Goal: Information Seeking & Learning: Learn about a topic

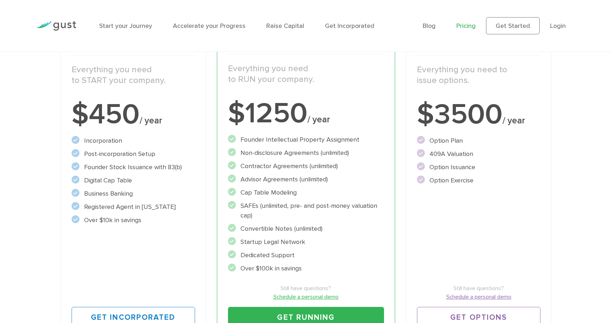
scroll to position [122, 0]
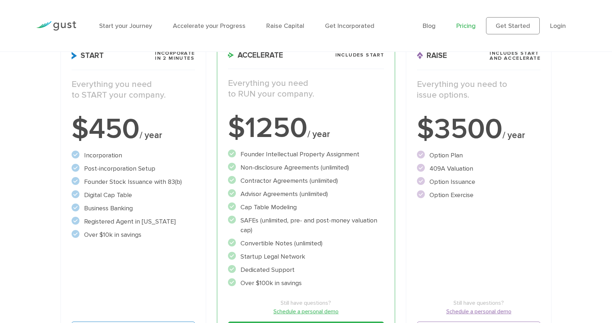
drag, startPoint x: 101, startPoint y: 141, endPoint x: 139, endPoint y: 196, distance: 66.4
click at [139, 196] on div "Start Incorporate in 2 Minutes Everything you need to START your company. $450 …" at bounding box center [134, 197] width 146 height 320
drag, startPoint x: 263, startPoint y: 182, endPoint x: 305, endPoint y: 201, distance: 46.6
click at [305, 201] on ul "Founder Intellectual Property Assignment" at bounding box center [306, 219] width 157 height 139
click at [313, 204] on li "Cap Table Modeling" at bounding box center [306, 208] width 157 height 10
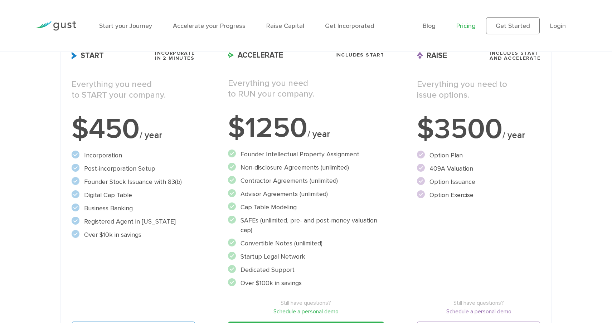
drag, startPoint x: 276, startPoint y: 194, endPoint x: 300, endPoint y: 211, distance: 28.9
click at [300, 211] on ul "Founder Intellectual Property Assignment" at bounding box center [306, 219] width 157 height 139
click at [300, 211] on li "Cap Table Modeling" at bounding box center [306, 208] width 157 height 10
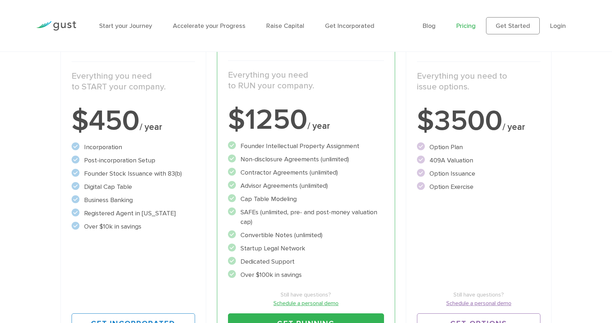
scroll to position [131, 0]
click at [288, 179] on ul "Founder Intellectual Property Assignment" at bounding box center [306, 210] width 157 height 139
drag, startPoint x: 244, startPoint y: 180, endPoint x: 298, endPoint y: 221, distance: 67.7
click at [298, 221] on ul "Founder Intellectual Property Assignment" at bounding box center [306, 210] width 157 height 139
click at [298, 221] on li "SAFEs (unlimited, pre- and post-money valuation cap)" at bounding box center [306, 216] width 157 height 19
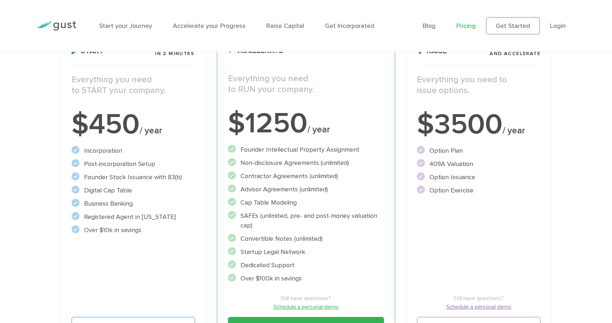
scroll to position [133, 0]
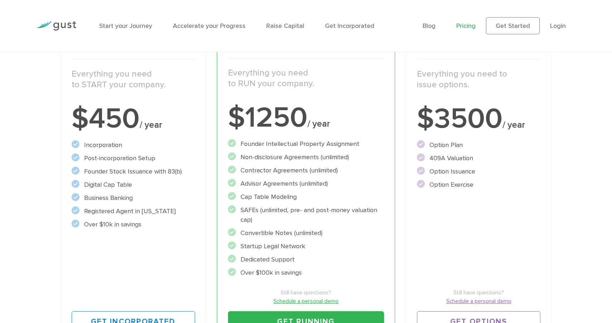
drag, startPoint x: 242, startPoint y: 144, endPoint x: 364, endPoint y: 141, distance: 122.2
click at [364, 141] on li "Founder Intellectual Property Assignment" at bounding box center [306, 144] width 157 height 10
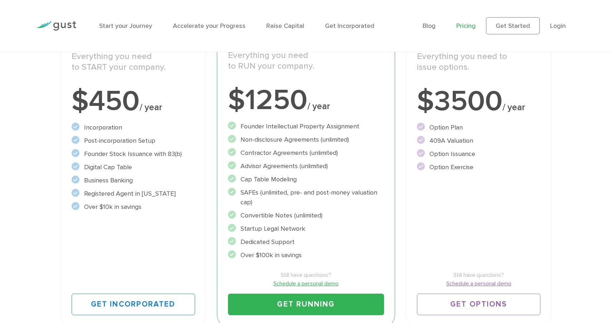
scroll to position [153, 0]
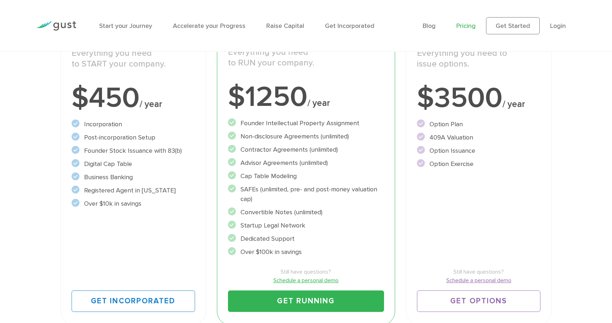
click at [269, 131] on ul "Founder Intellectual Property Assignment" at bounding box center [306, 188] width 157 height 139
drag, startPoint x: 239, startPoint y: 138, endPoint x: 313, endPoint y: 176, distance: 83.0
click at [313, 176] on ul "Founder Intellectual Property Assignment" at bounding box center [306, 188] width 157 height 139
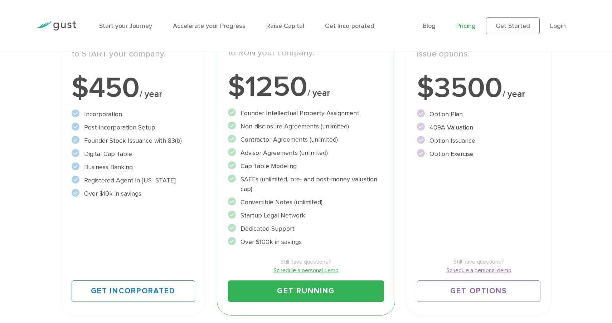
scroll to position [168, 0]
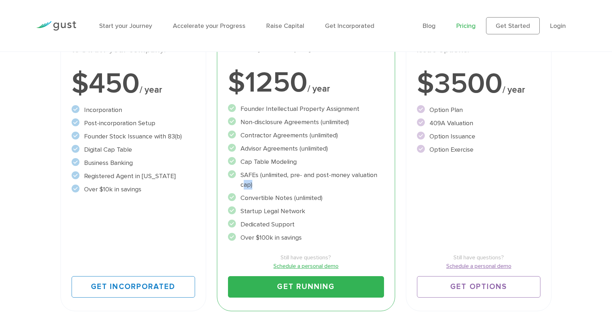
drag, startPoint x: 242, startPoint y: 174, endPoint x: 261, endPoint y: 191, distance: 26.1
click at [261, 191] on ul "Founder Intellectual Property Assignment" at bounding box center [306, 173] width 157 height 139
click at [280, 197] on li "Convertible Notes (unlimited)" at bounding box center [306, 198] width 157 height 10
drag, startPoint x: 242, startPoint y: 195, endPoint x: 322, endPoint y: 235, distance: 89.1
click at [322, 235] on ul "Founder Intellectual Property Assignment" at bounding box center [306, 173] width 157 height 139
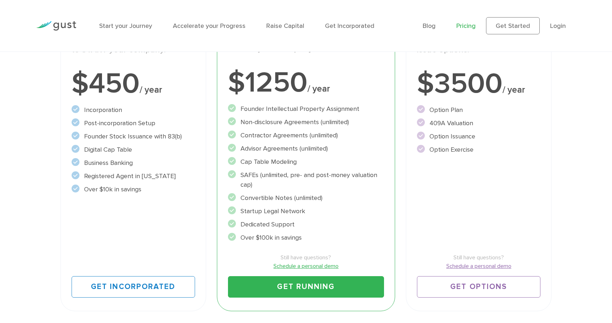
click at [322, 235] on li "Over $100k in savings" at bounding box center [306, 238] width 157 height 10
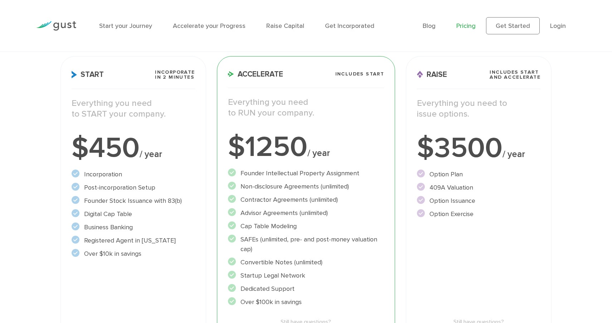
scroll to position [111, 0]
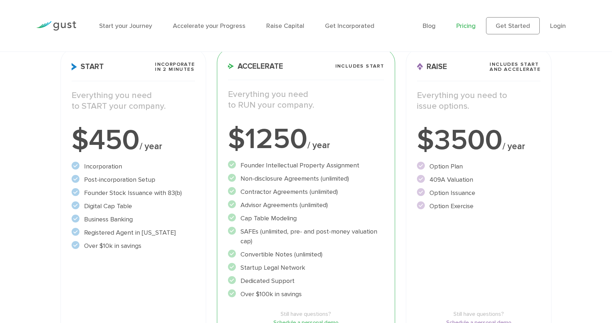
drag, startPoint x: 241, startPoint y: 204, endPoint x: 298, endPoint y: 208, distance: 57.1
click at [299, 208] on li "Advisor Agreements (unlimited)" at bounding box center [306, 206] width 157 height 10
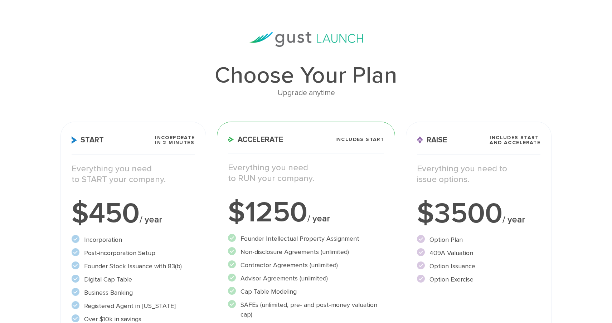
scroll to position [16, 0]
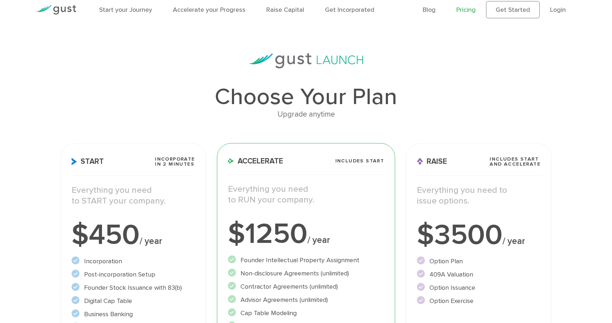
click at [57, 12] on img at bounding box center [56, 10] width 40 height 10
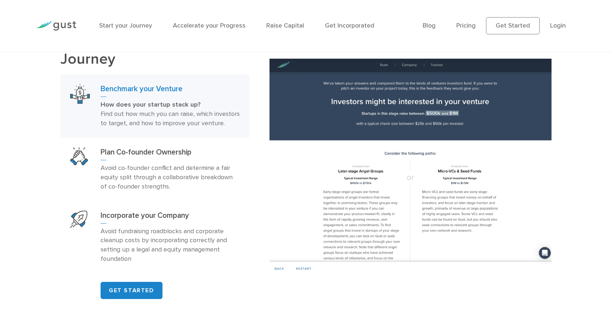
scroll to position [461, 0]
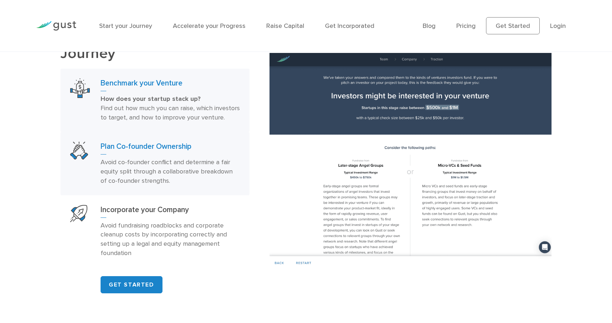
click at [179, 181] on p "Avoid co-founder conflict and determine a fair equity split through a collabora…" at bounding box center [170, 172] width 139 height 28
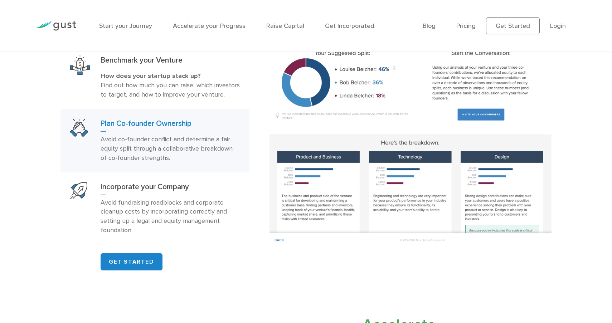
scroll to position [485, 0]
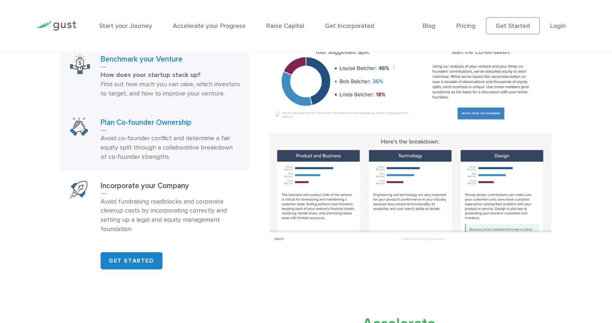
click at [170, 95] on span "Find out how much you can raise, which investors to target, and how to improve …" at bounding box center [170, 89] width 139 height 17
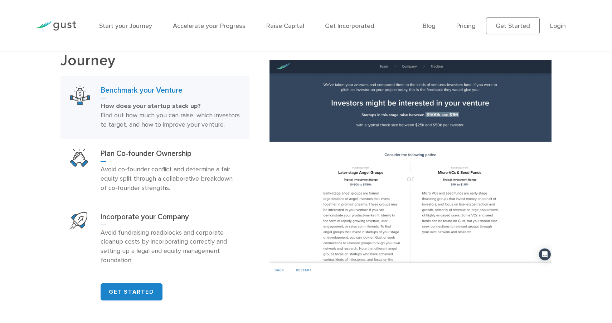
scroll to position [470, 0]
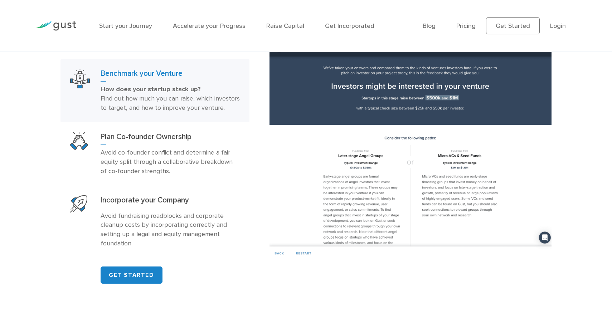
click at [155, 155] on div "Plan Co-founder Ownership Avoid co-founder conflict and determine a fair equity…" at bounding box center [170, 154] width 139 height 44
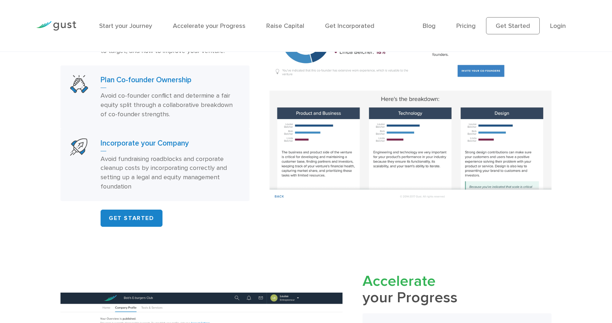
click at [157, 170] on p "Avoid fundraising roadblocks and corporate cleanup costs by incorporating corre…" at bounding box center [170, 173] width 139 height 37
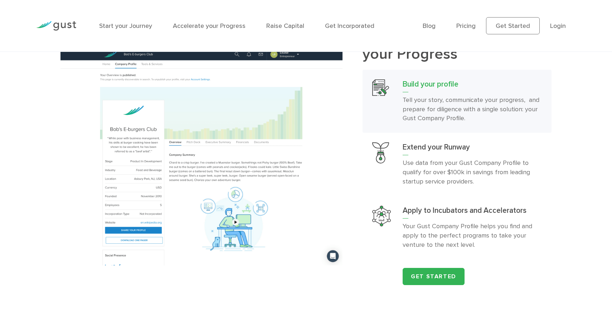
scroll to position [773, 0]
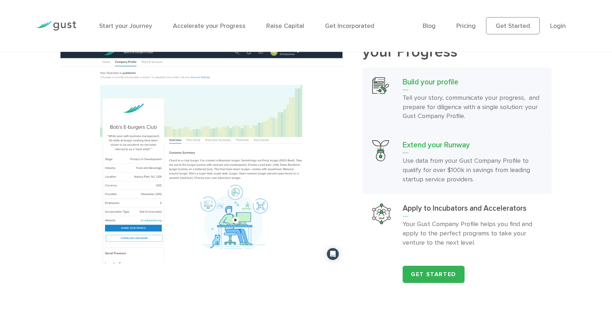
click at [432, 165] on div "Extend your Runway Use data from your Gust Company Profile to qualify for over …" at bounding box center [472, 162] width 139 height 44
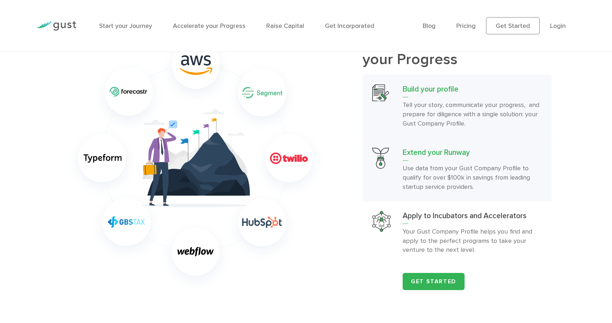
click at [434, 124] on p "Tell your story, communicate your progress, and prepare for diligence with a si…" at bounding box center [472, 115] width 139 height 28
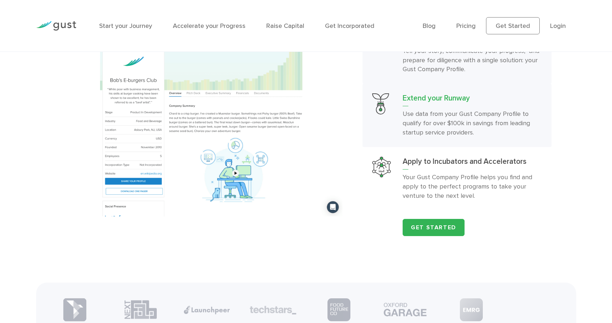
click at [501, 127] on p "Use data from your Gust Company Profile to qualify for over $100k in savings fr…" at bounding box center [472, 124] width 139 height 28
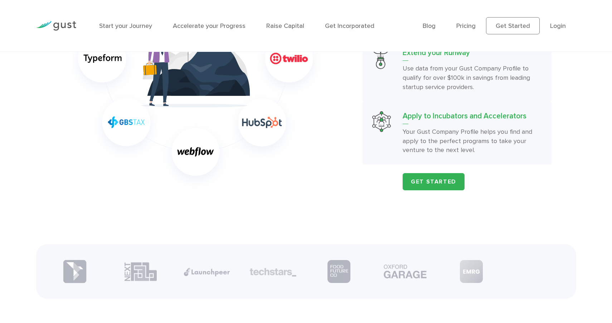
click at [499, 149] on p "Your Gust Company Profile helps you find and apply to the perfect programs to t…" at bounding box center [472, 141] width 139 height 28
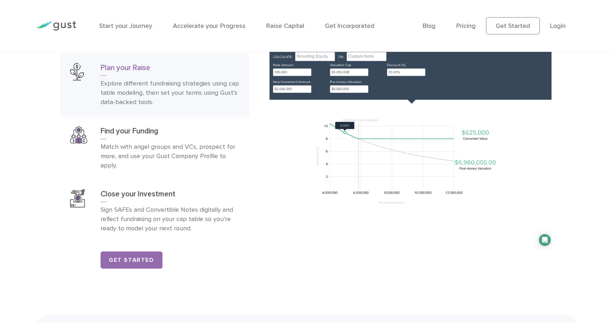
scroll to position [1200, 0]
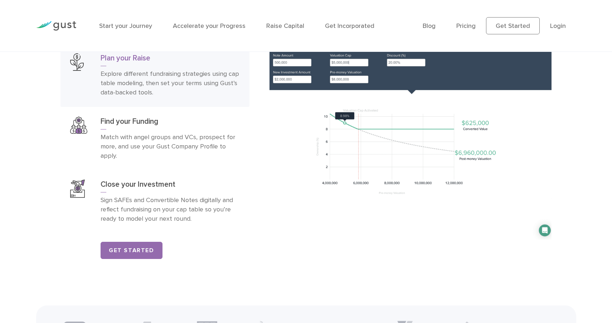
click at [172, 85] on p "Explore different fundraising strategies using cap table modeling, then set you…" at bounding box center [170, 83] width 139 height 28
click at [172, 142] on p "Match with angel groups and VCs, prospect for more, and use your Gust Company P…" at bounding box center [170, 147] width 139 height 28
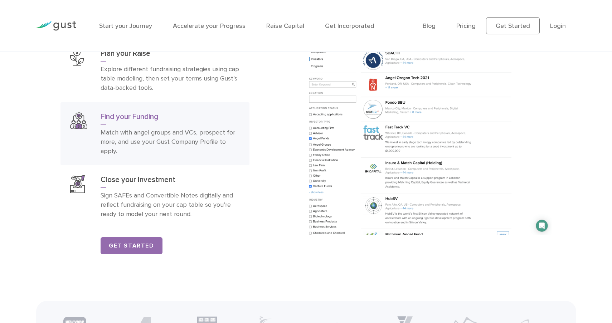
scroll to position [1207, 0]
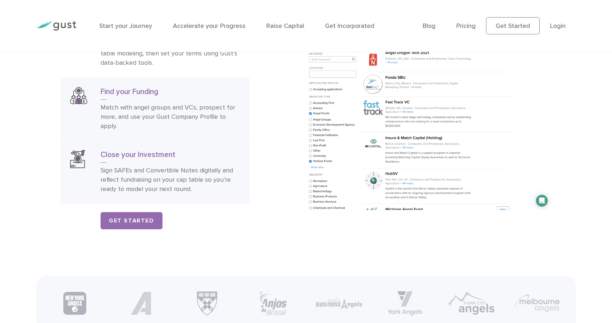
click at [201, 179] on p "Sign SAFEs and Convertible Notes digitally and reflect fundraising on your cap …" at bounding box center [170, 180] width 139 height 28
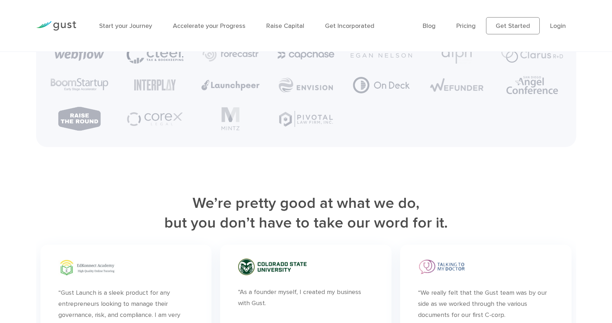
scroll to position [1896, 0]
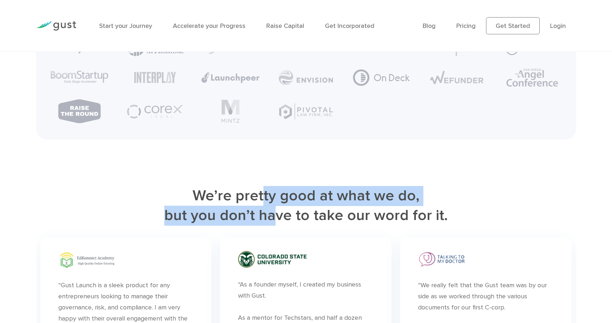
drag, startPoint x: 265, startPoint y: 207, endPoint x: 276, endPoint y: 236, distance: 31.4
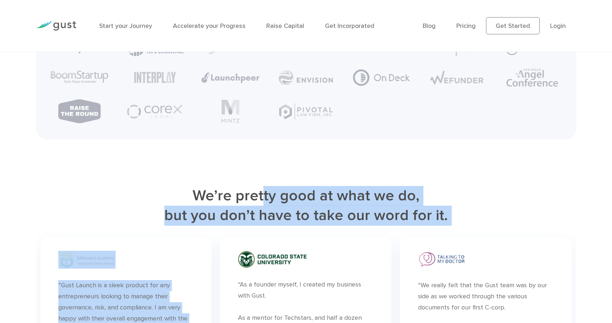
click at [324, 226] on h2 "We’re pretty good at what we do, but you don’t have to take our word for it." at bounding box center [306, 206] width 540 height 40
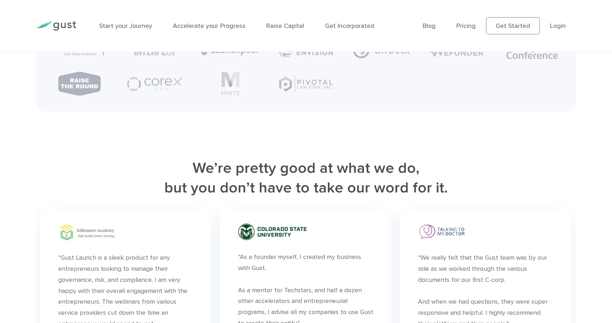
scroll to position [2034, 0]
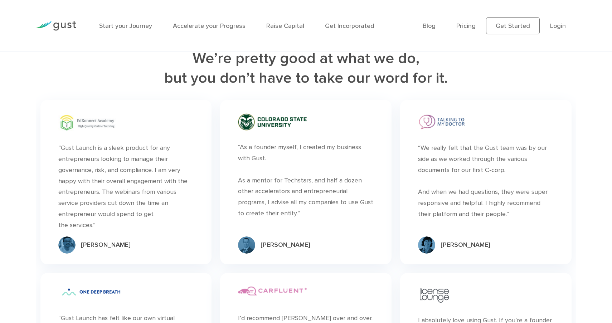
drag, startPoint x: 266, startPoint y: 155, endPoint x: 266, endPoint y: 168, distance: 12.2
click at [266, 168] on div "“As a founder myself, I created my business with [PERSON_NAME]. As a mentor for…" at bounding box center [306, 180] width 136 height 77
click at [287, 173] on div "“As a founder myself, I created my business with [PERSON_NAME]. As a mentor for…" at bounding box center [306, 180] width 136 height 77
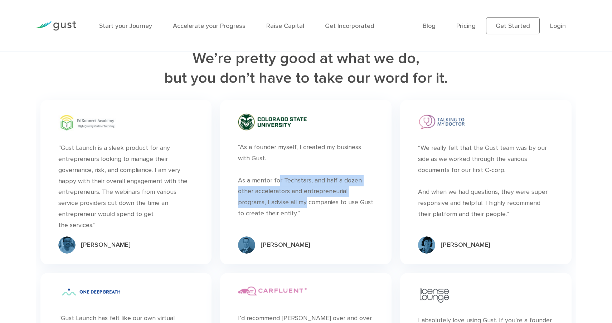
drag, startPoint x: 276, startPoint y: 187, endPoint x: 308, endPoint y: 226, distance: 50.7
click at [308, 219] on div "“As a founder myself, I created my business with [PERSON_NAME]. As a mentor for…" at bounding box center [306, 180] width 136 height 77
click at [324, 219] on div "“As a founder myself, I created my business with [PERSON_NAME]. As a mentor for…" at bounding box center [306, 180] width 136 height 77
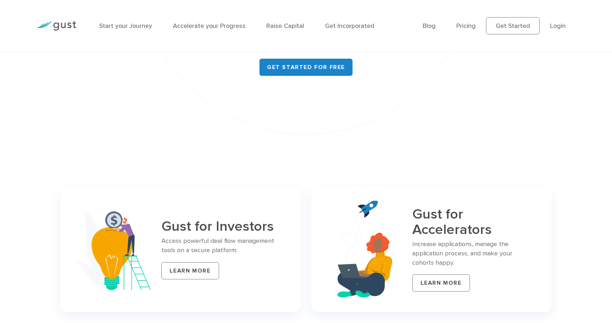
scroll to position [2957, 0]
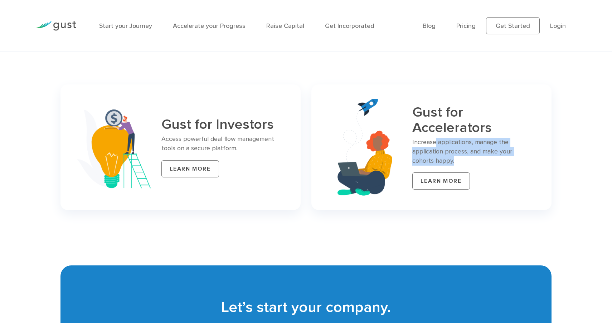
drag, startPoint x: 437, startPoint y: 149, endPoint x: 457, endPoint y: 166, distance: 26.2
click at [458, 166] on p "Increase applications, manage the application process, and make your cohorts ha…" at bounding box center [474, 152] width 122 height 28
click at [457, 166] on p "Increase applications, manage the application process, and make your cohorts ha…" at bounding box center [474, 152] width 122 height 28
drag, startPoint x: 460, startPoint y: 167, endPoint x: 410, endPoint y: 149, distance: 53.0
click at [410, 149] on div "Gust for Accelerators Increase applications, manage the application process, an…" at bounding box center [432, 148] width 240 height 126
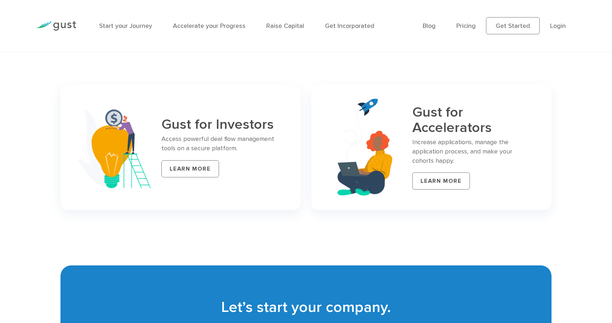
click at [292, 135] on div "Gust for Investors Access powerful deal flow management tools on a secure platf…" at bounding box center [181, 148] width 240 height 126
drag, startPoint x: 215, startPoint y: 146, endPoint x: 249, endPoint y: 155, distance: 35.1
click at [249, 153] on p "Access powerful deal flow management tools on a secure platform." at bounding box center [223, 144] width 122 height 19
drag, startPoint x: 249, startPoint y: 155, endPoint x: 220, endPoint y: 146, distance: 30.7
click at [220, 146] on p "Access powerful deal flow management tools on a secure platform." at bounding box center [223, 144] width 122 height 19
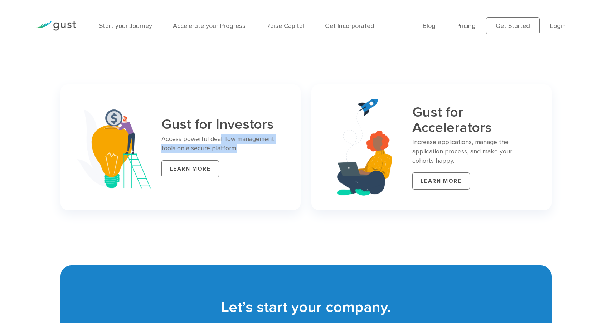
click at [220, 146] on p "Access powerful deal flow management tools on a secure platform." at bounding box center [223, 144] width 122 height 19
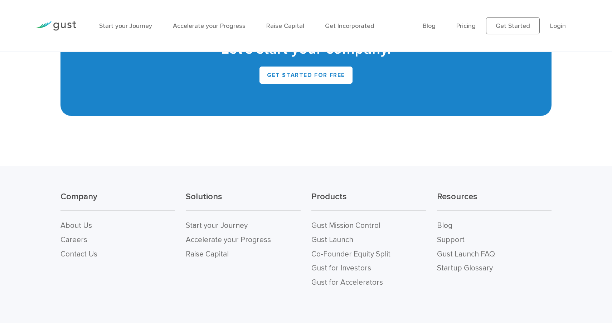
scroll to position [3265, 0]
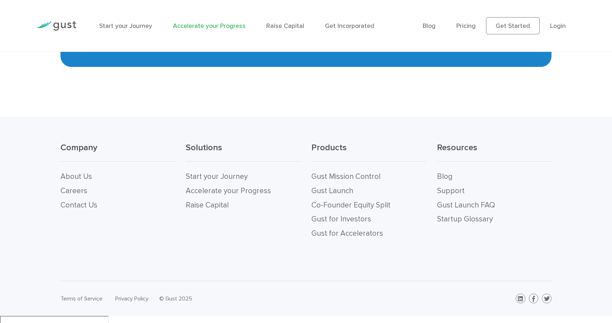
click at [192, 24] on link "Accelerate your Progress" at bounding box center [209, 26] width 73 height 8
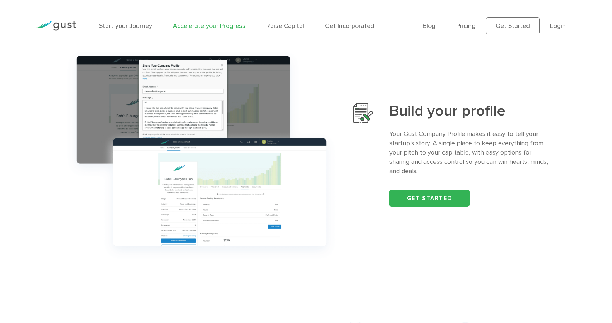
scroll to position [303, 0]
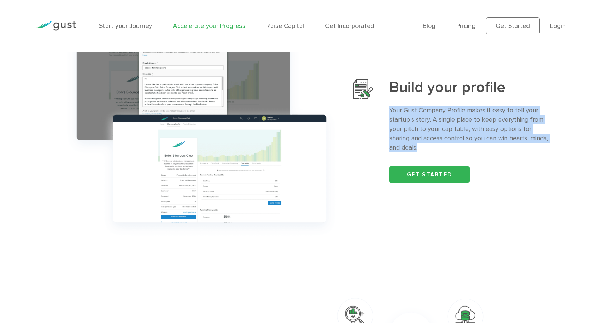
drag, startPoint x: 425, startPoint y: 103, endPoint x: 433, endPoint y: 148, distance: 45.3
click at [433, 148] on div "Build your profile Your Gust Company Profile makes it easy to tell your startup…" at bounding box center [471, 132] width 162 height 104
click at [432, 148] on p "Your Gust Company Profile makes it easy to tell your startup’s story. A single …" at bounding box center [471, 129] width 162 height 47
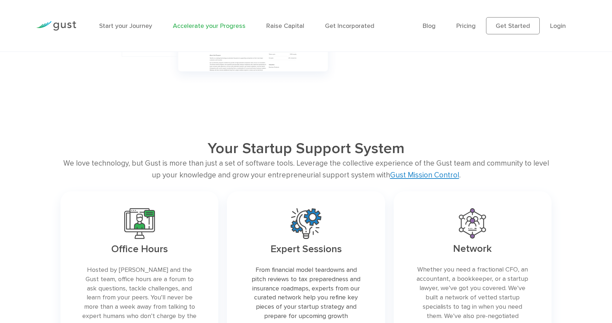
scroll to position [1098, 0]
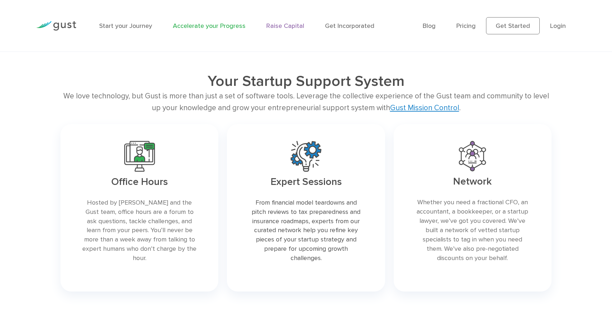
click at [279, 27] on link "Raise Capital" at bounding box center [285, 26] width 38 height 8
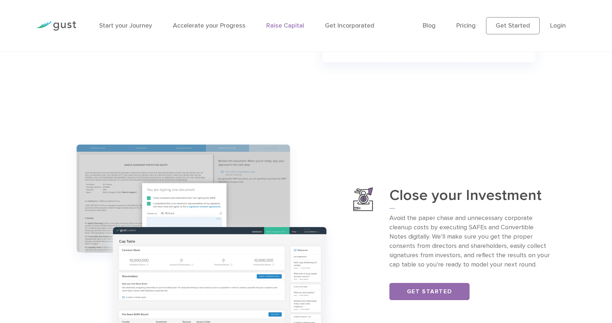
scroll to position [750, 0]
